Goal: Task Accomplishment & Management: Complete application form

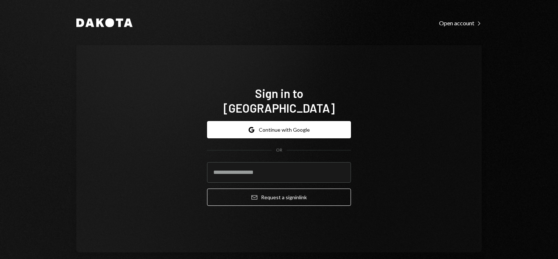
click at [143, 110] on div "Sign in to [GEOGRAPHIC_DATA] Google Continue with Google OR Email Request a sig…" at bounding box center [278, 149] width 405 height 208
click at [239, 165] on input "email" at bounding box center [279, 172] width 144 height 21
type input "**********"
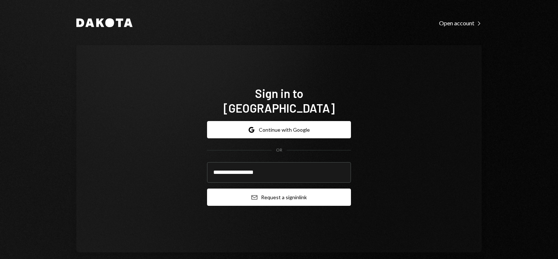
click at [262, 190] on button "Email Request a sign in link" at bounding box center [279, 197] width 144 height 17
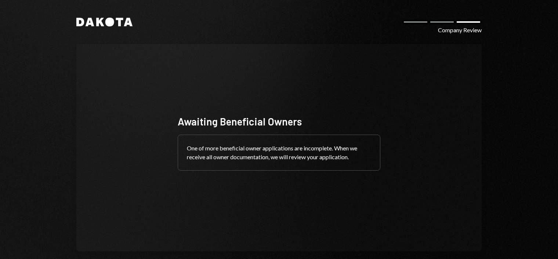
click at [444, 32] on div "Company Review" at bounding box center [460, 30] width 44 height 9
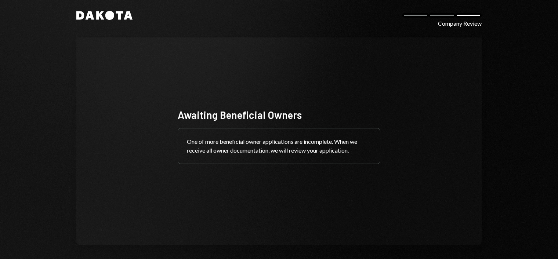
scroll to position [7, 0]
click at [125, 18] on icon "Dakota" at bounding box center [104, 15] width 56 height 9
